Goal: Task Accomplishment & Management: Manage account settings

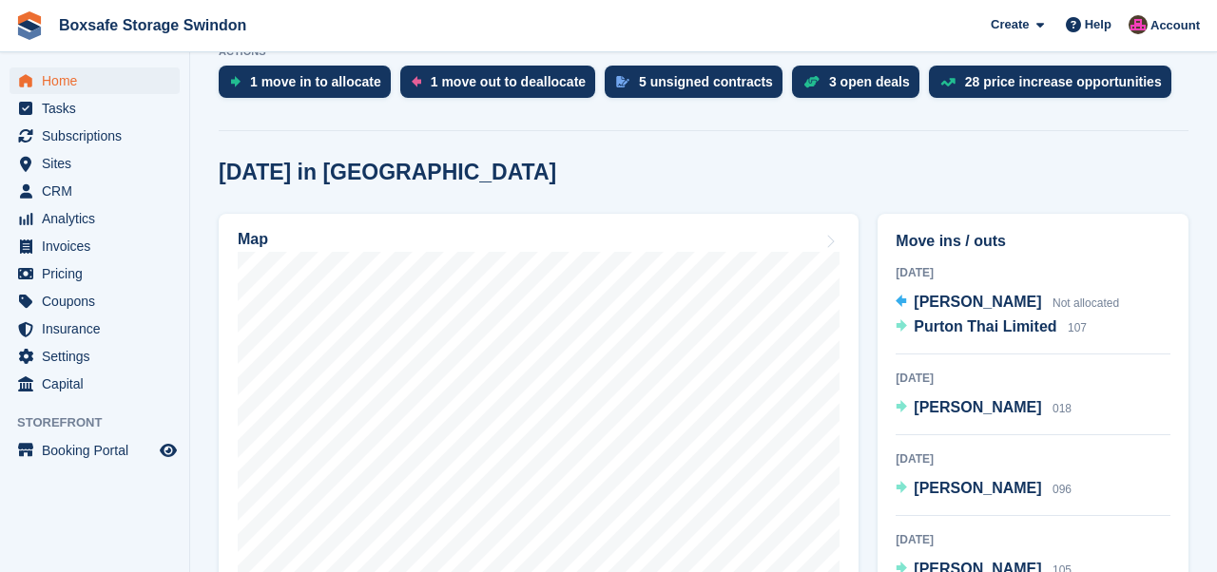
scroll to position [438, 0]
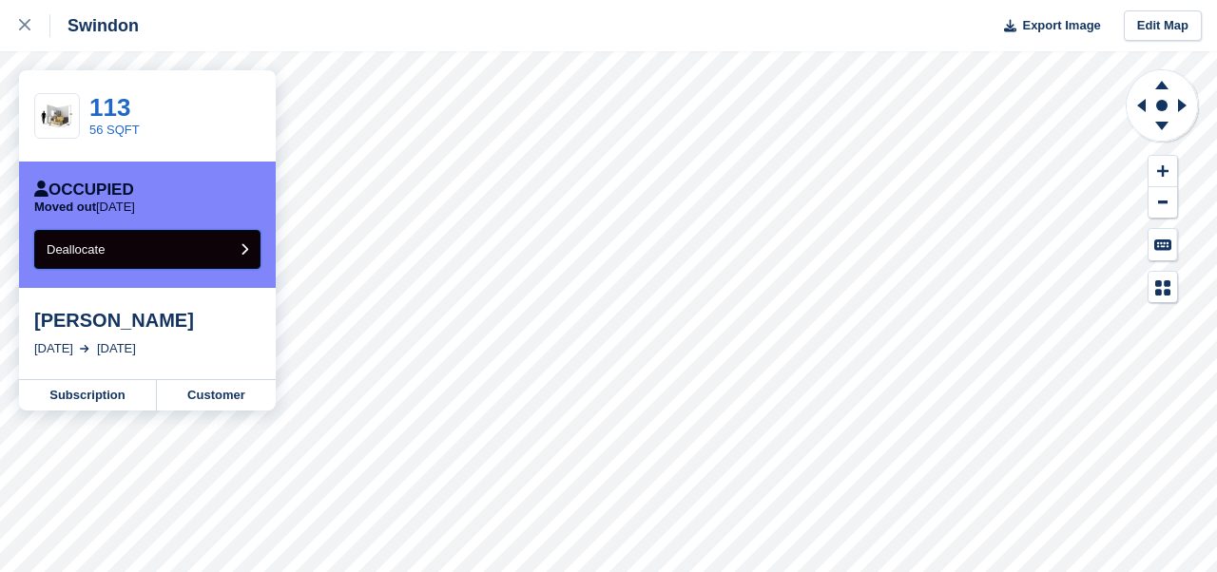
click at [211, 242] on button "Deallocate" at bounding box center [147, 249] width 226 height 39
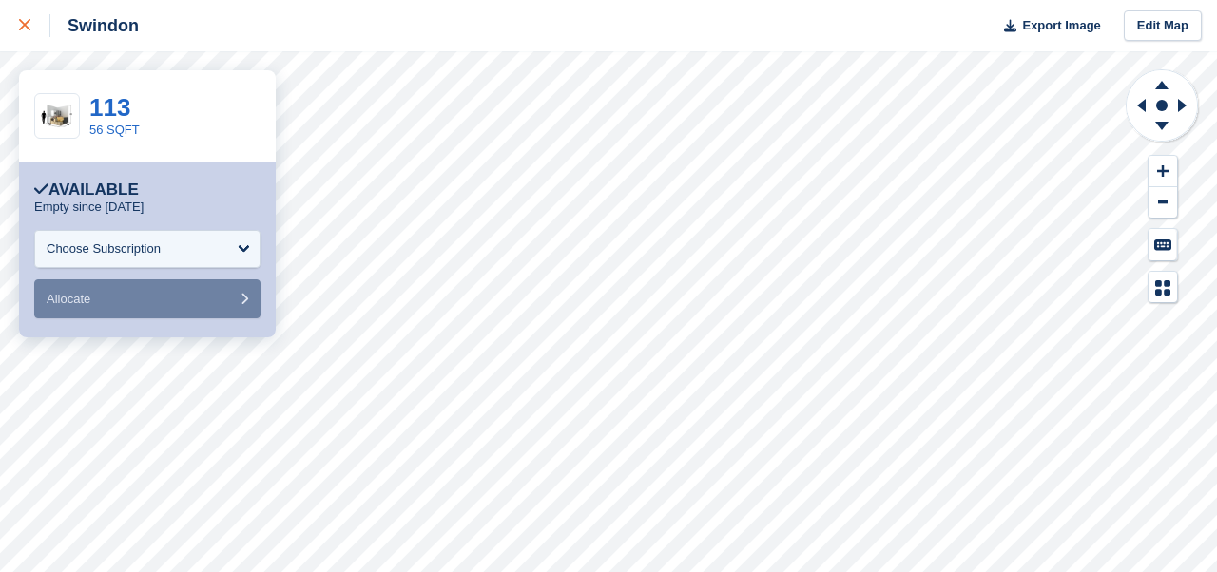
click at [28, 19] on div at bounding box center [34, 25] width 31 height 23
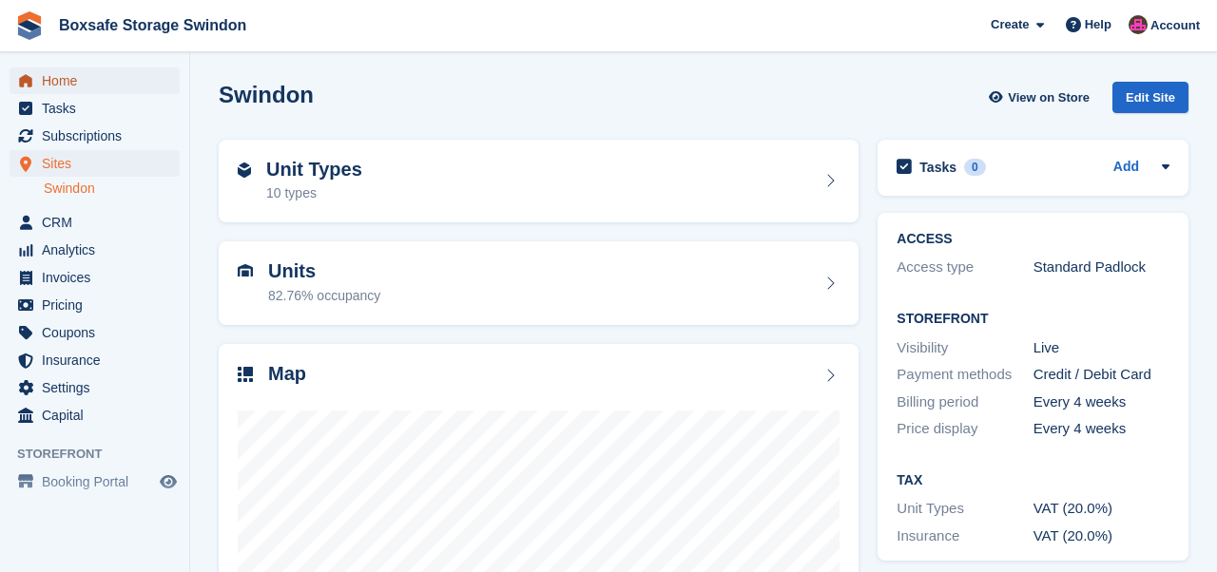
click at [67, 79] on span "Home" at bounding box center [99, 80] width 114 height 27
